Goal: Task Accomplishment & Management: Use online tool/utility

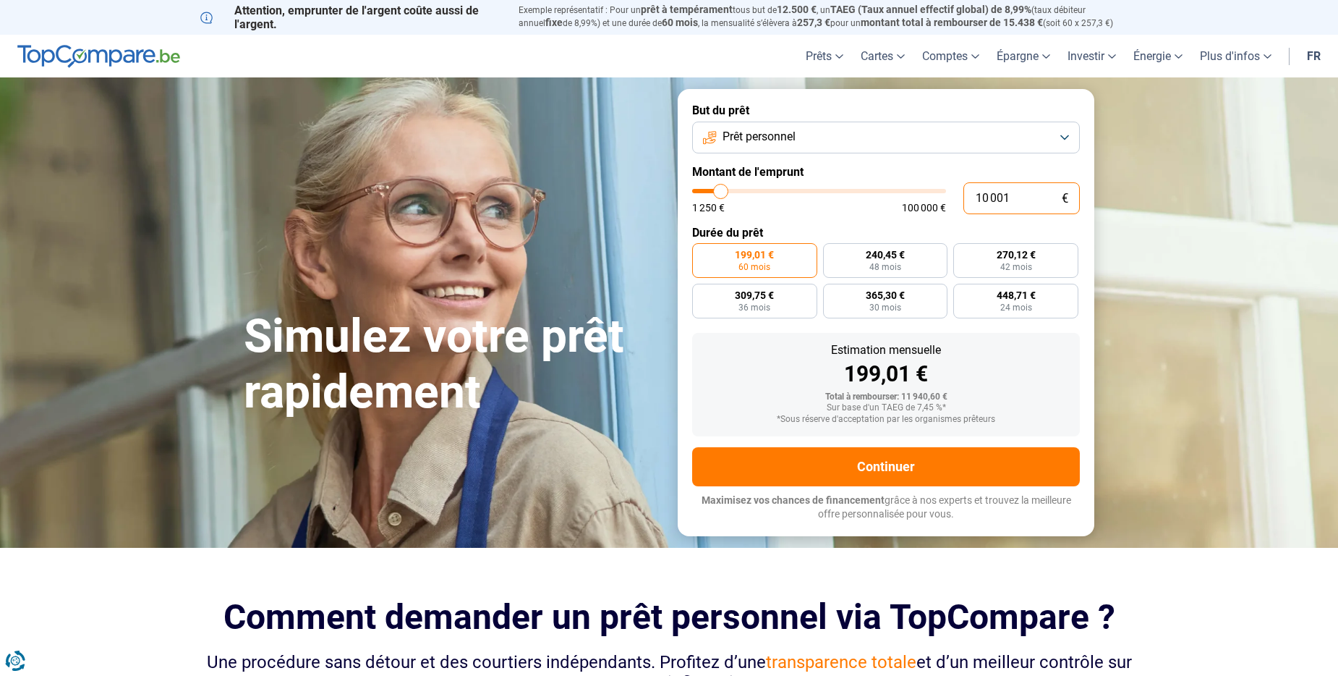
drag, startPoint x: 1019, startPoint y: 200, endPoint x: 955, endPoint y: 197, distance: 63.7
click at [959, 197] on div "10 001 € 1 250 € 100 000 €" at bounding box center [886, 198] width 388 height 32
type input "24"
type input "1250"
type input "2"
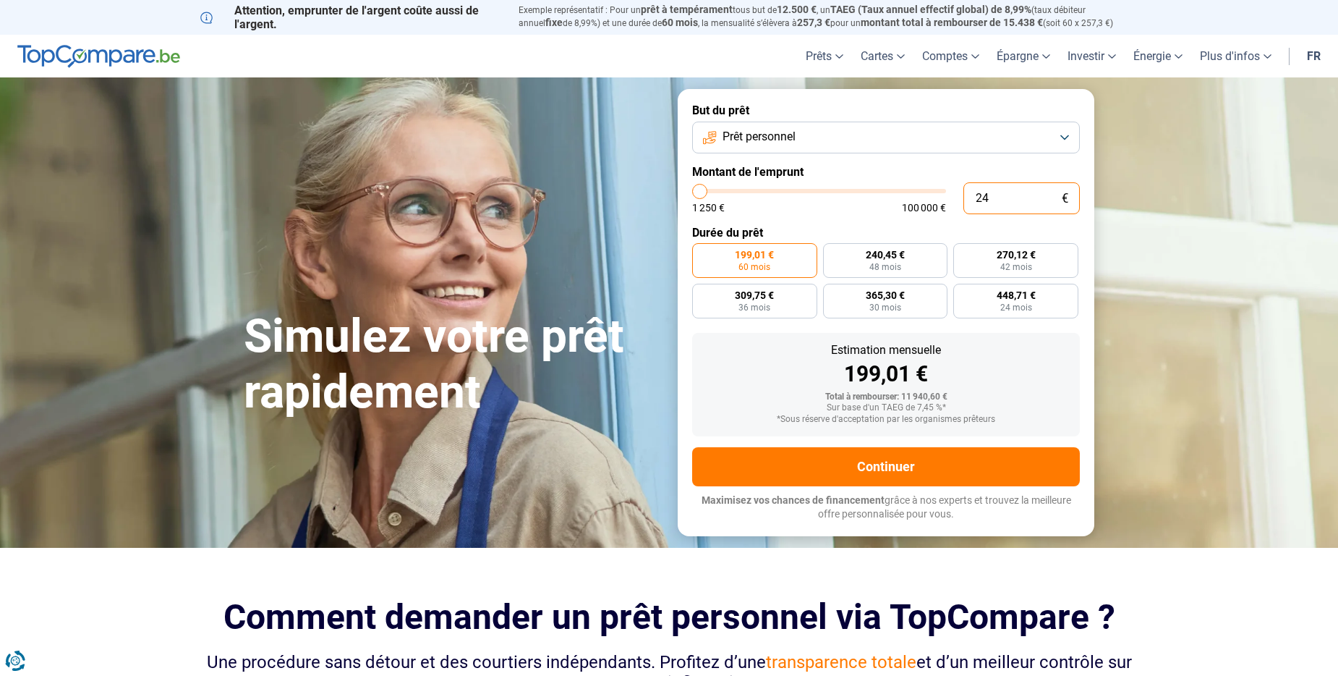
type input "1250"
type input "0"
type input "1250"
type input "3"
type input "1250"
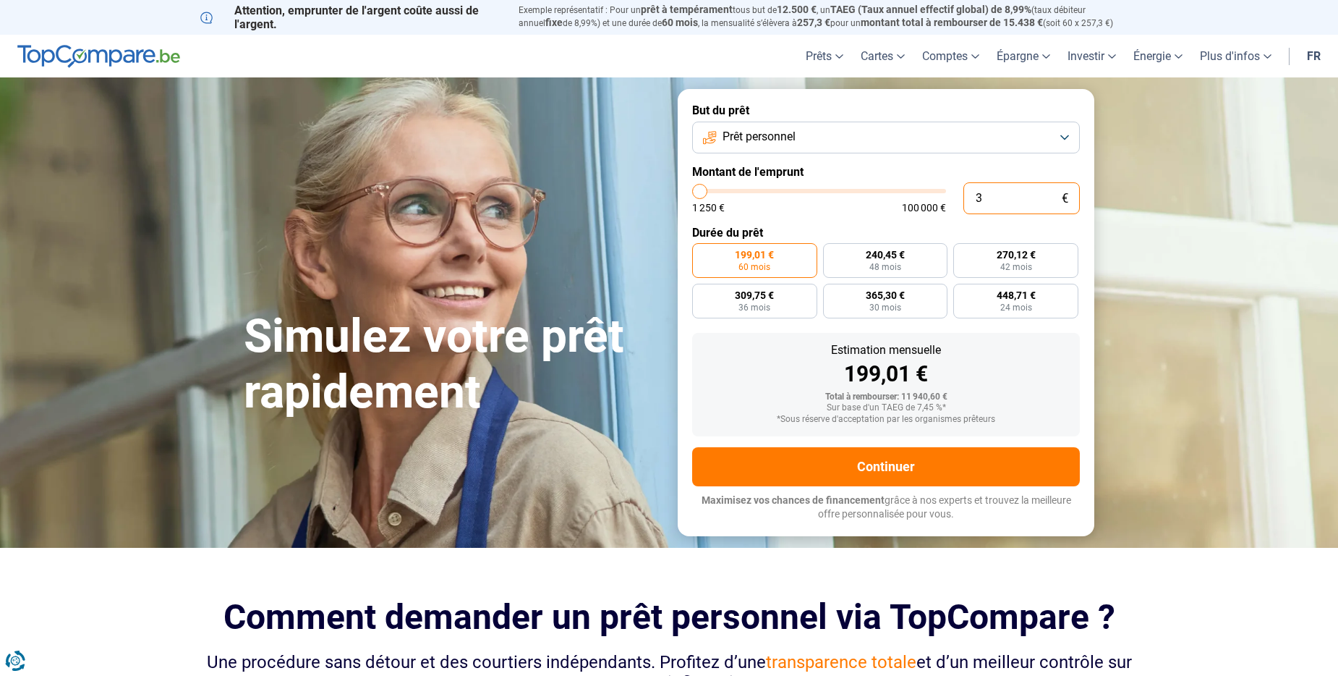
type input "30"
type input "1250"
type input "300"
type input "1250"
type input "3 000"
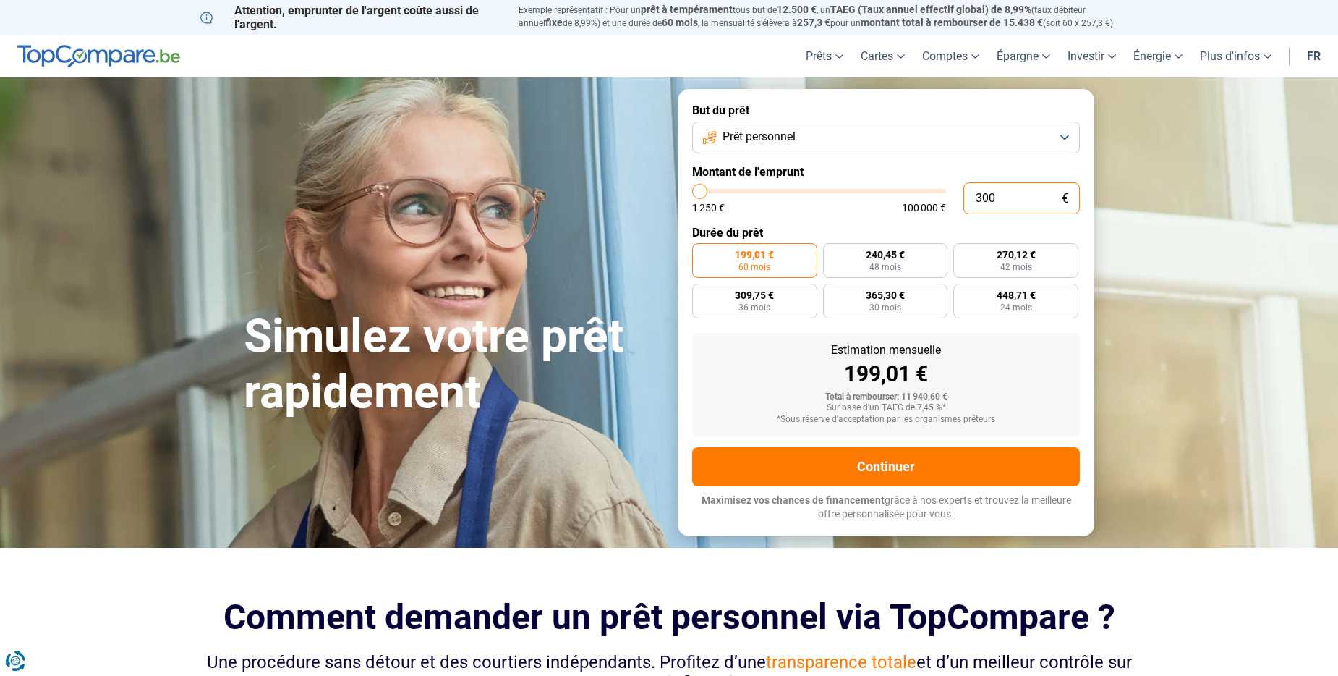
type input "3000"
type input "30 000"
type input "30000"
radio input "false"
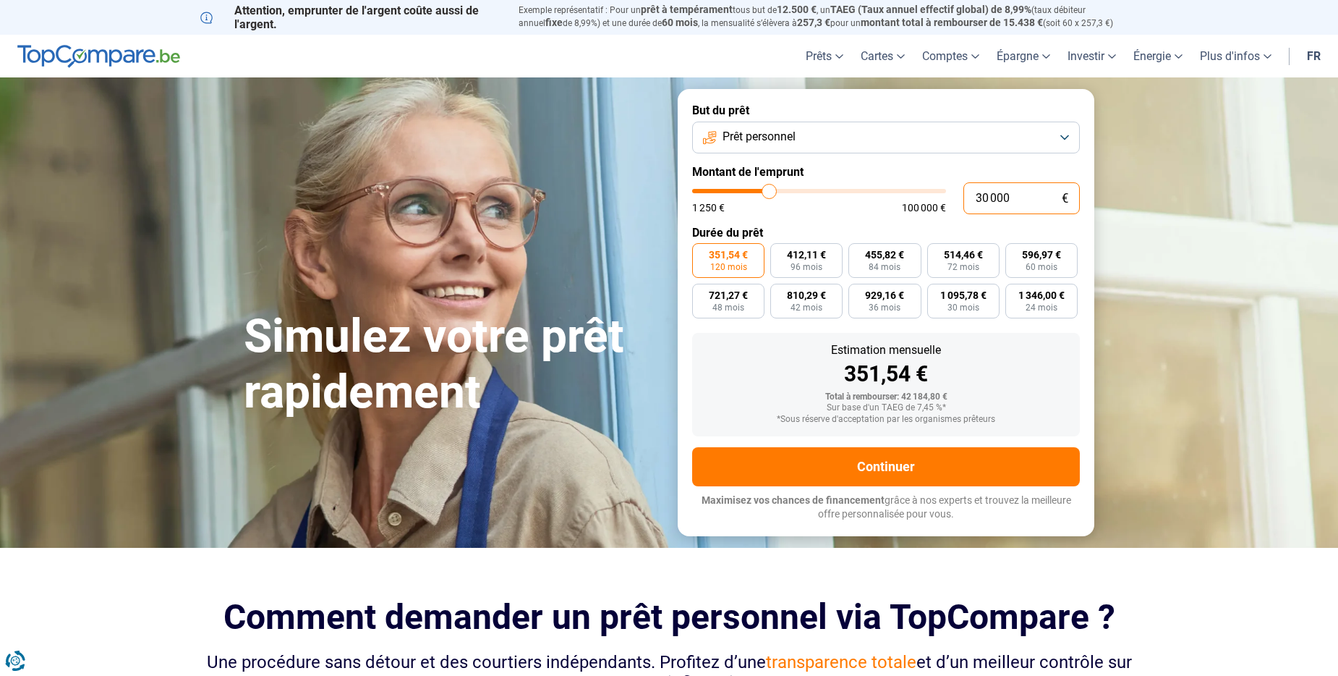
type input "30 000"
